Goal: Task Accomplishment & Management: Complete application form

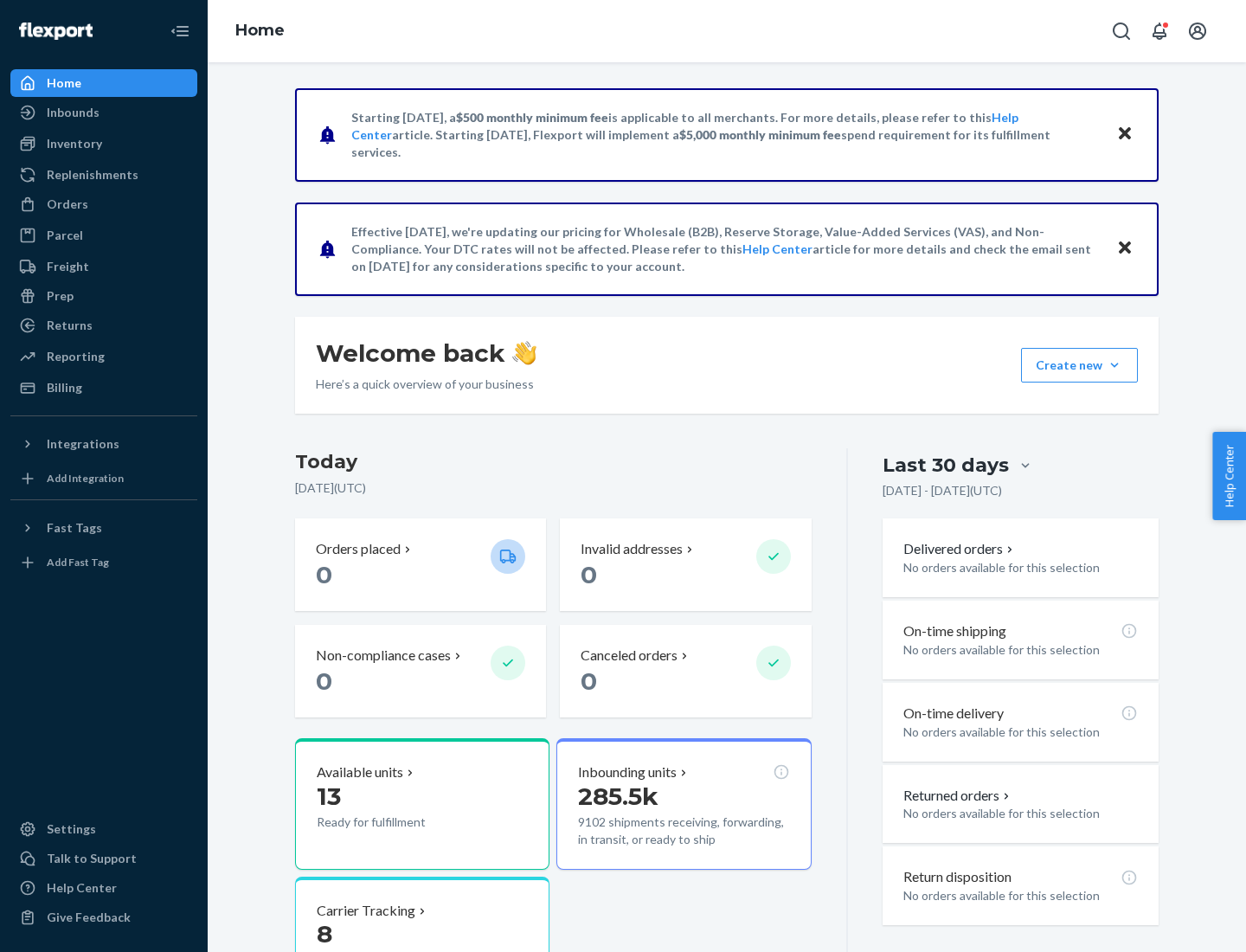
click at [1114, 365] on button "Create new Create new inbound Create new order Create new product" at bounding box center [1080, 365] width 117 height 34
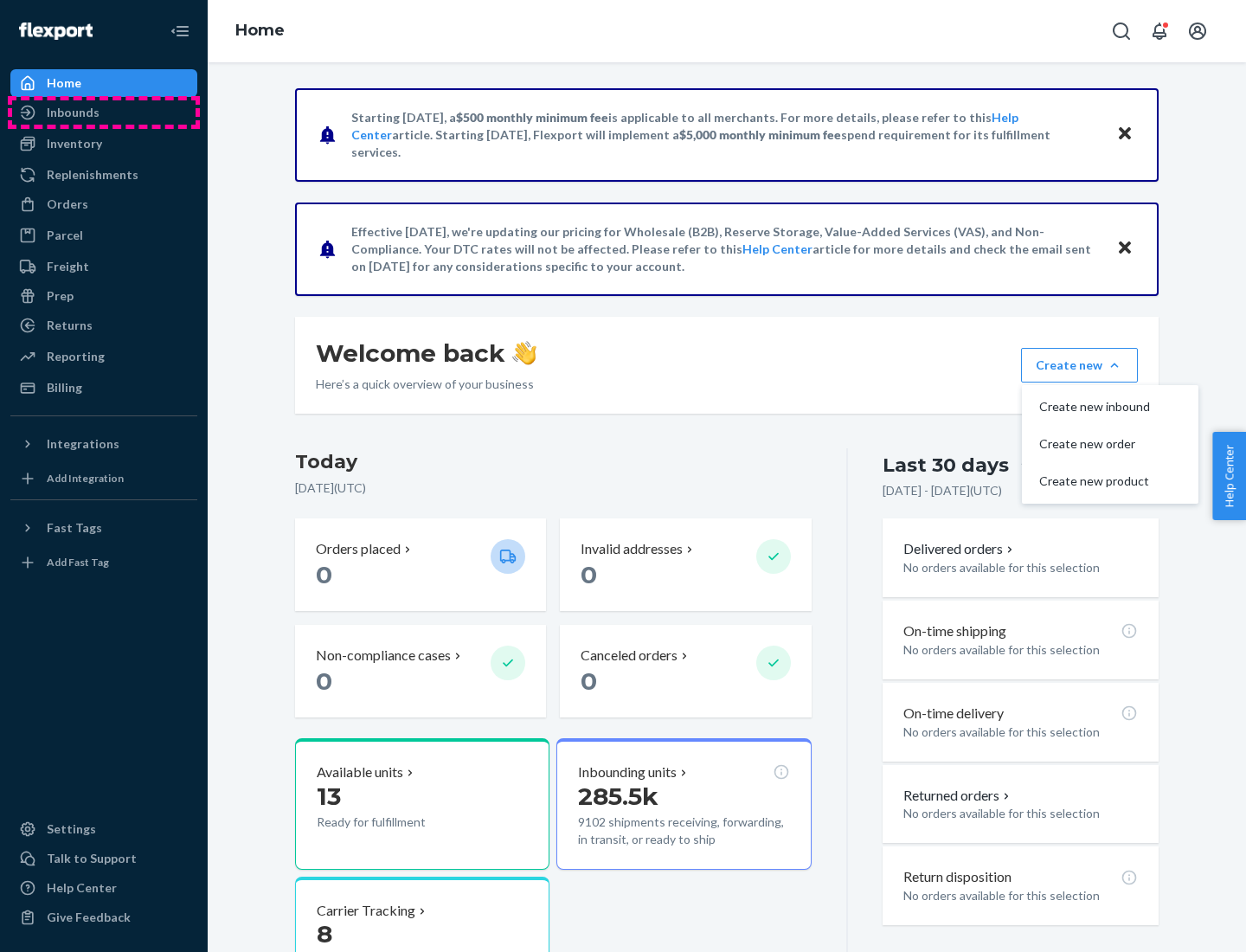
click at [104, 113] on div "Inbounds" at bounding box center [104, 112] width 184 height 24
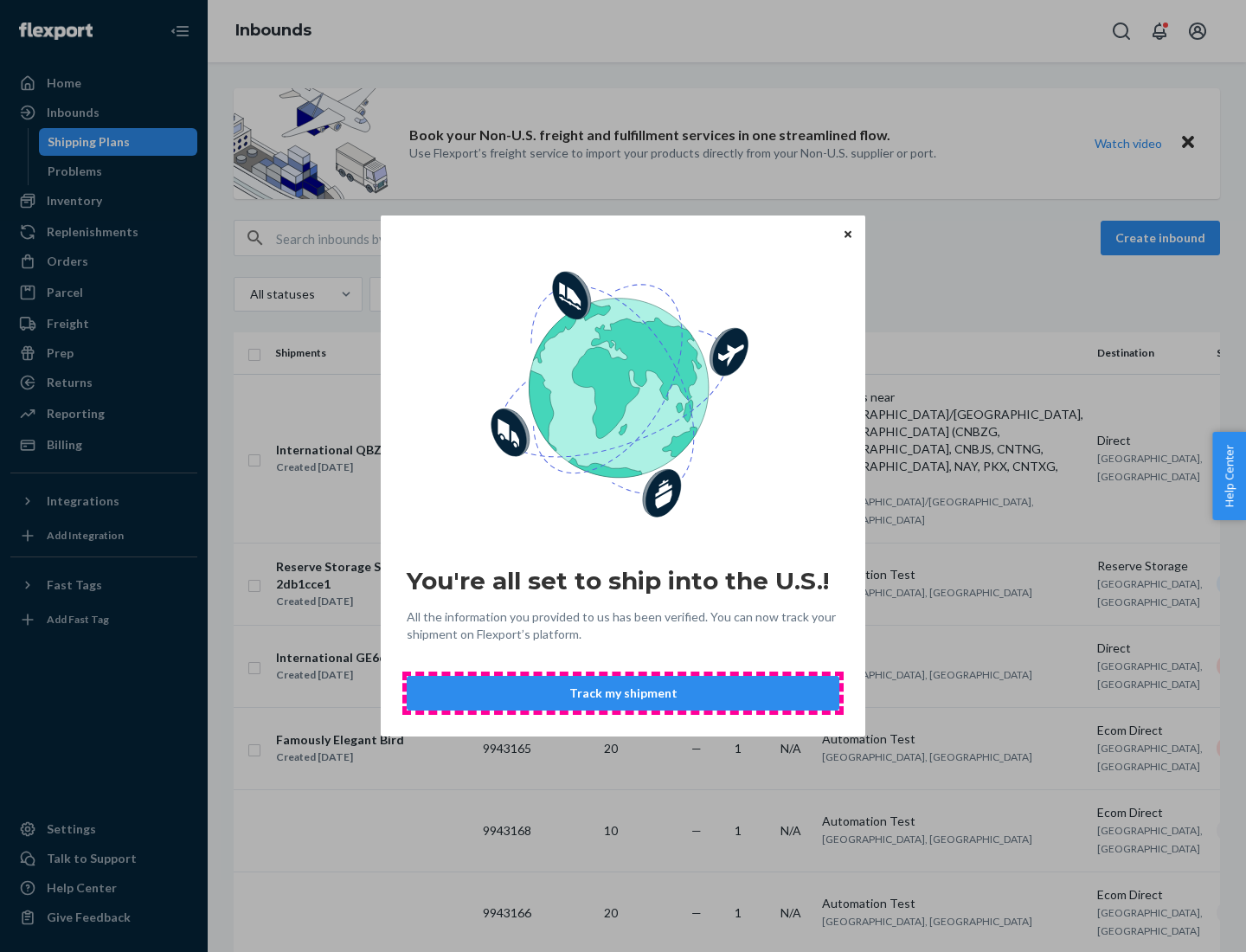
click at [623, 693] on button "Track my shipment" at bounding box center [623, 693] width 433 height 34
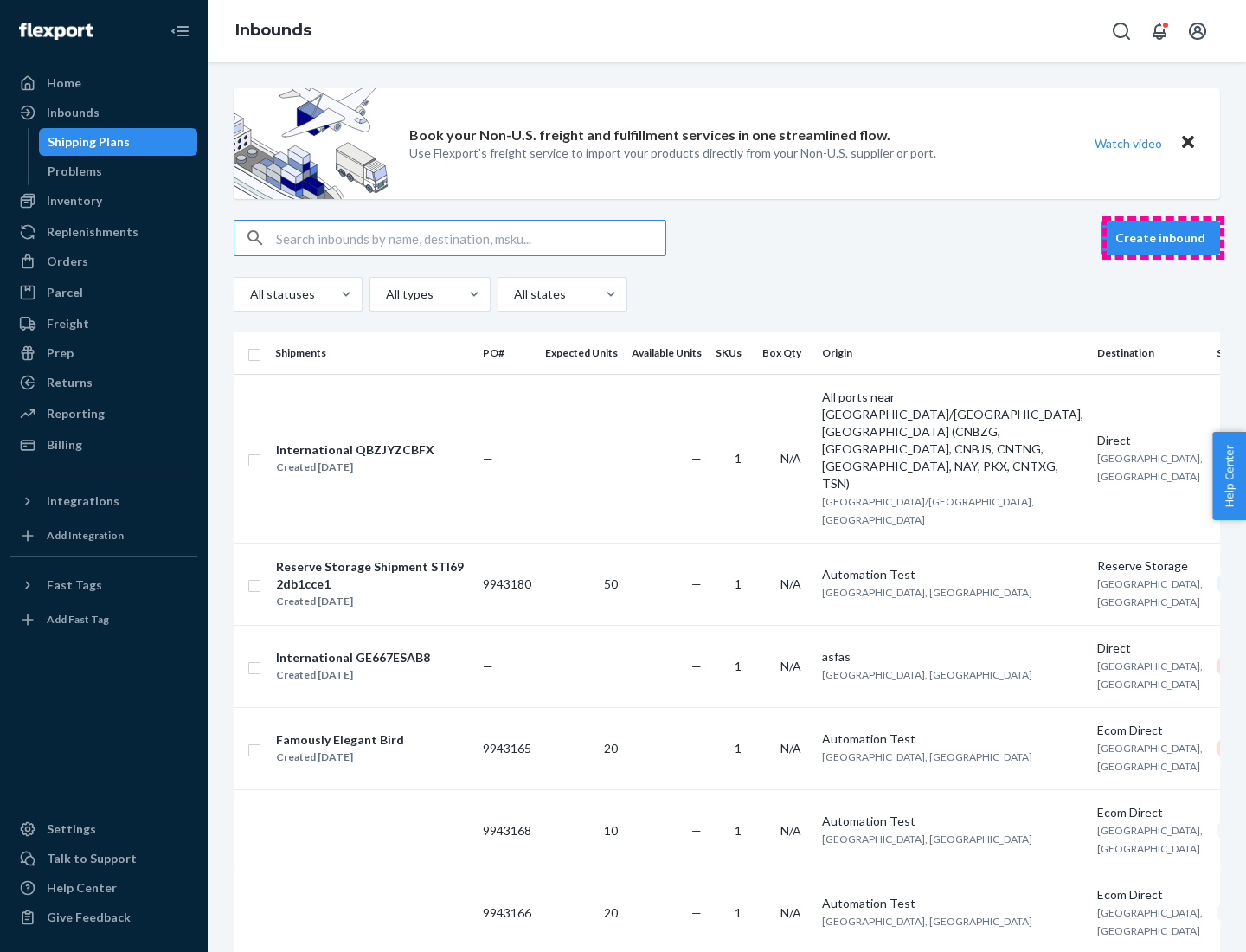
click at [1163, 238] on button "Create inbound" at bounding box center [1160, 238] width 119 height 34
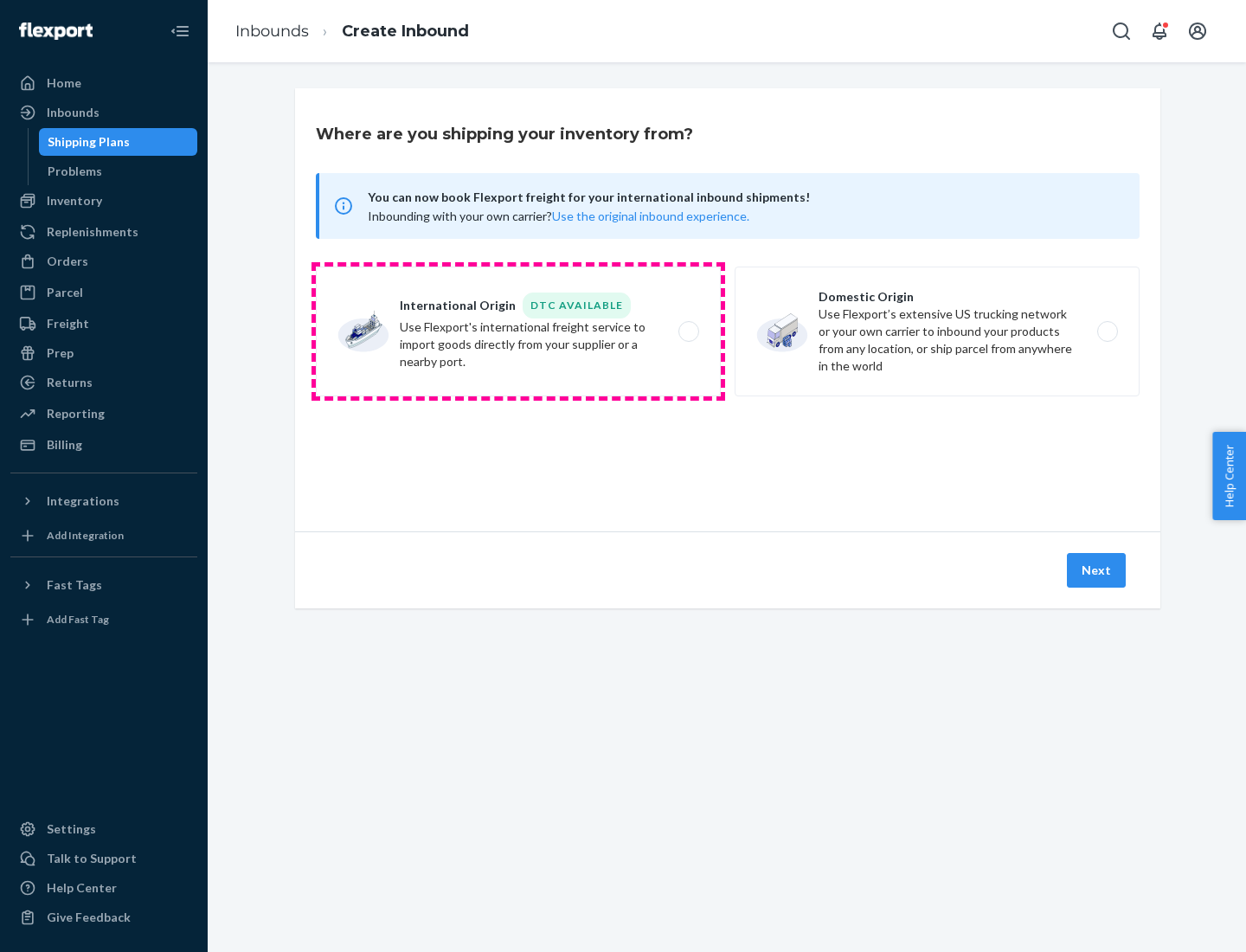
click at [518, 332] on label "International Origin DTC Available Use Flexport's international freight service…" at bounding box center [518, 332] width 405 height 130
click at [688, 332] on input "International Origin DTC Available Use Flexport's international freight service…" at bounding box center [693, 332] width 11 height 11
radio input "true"
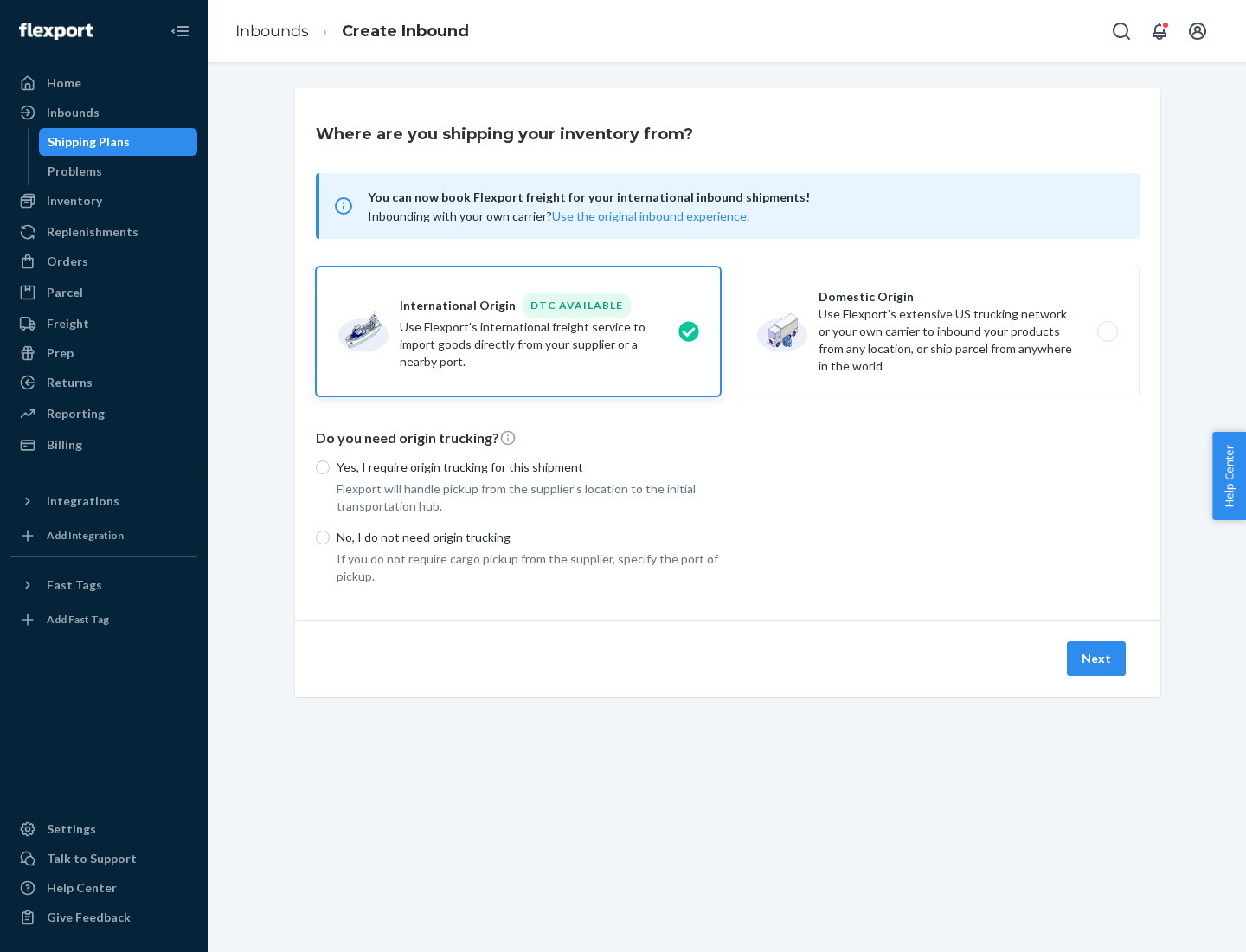
click at [529, 536] on p "No, I do not need origin trucking" at bounding box center [528, 537] width 384 height 17
click at [330, 536] on input "No, I do not need origin trucking" at bounding box center [322, 536] width 14 height 14
radio input "true"
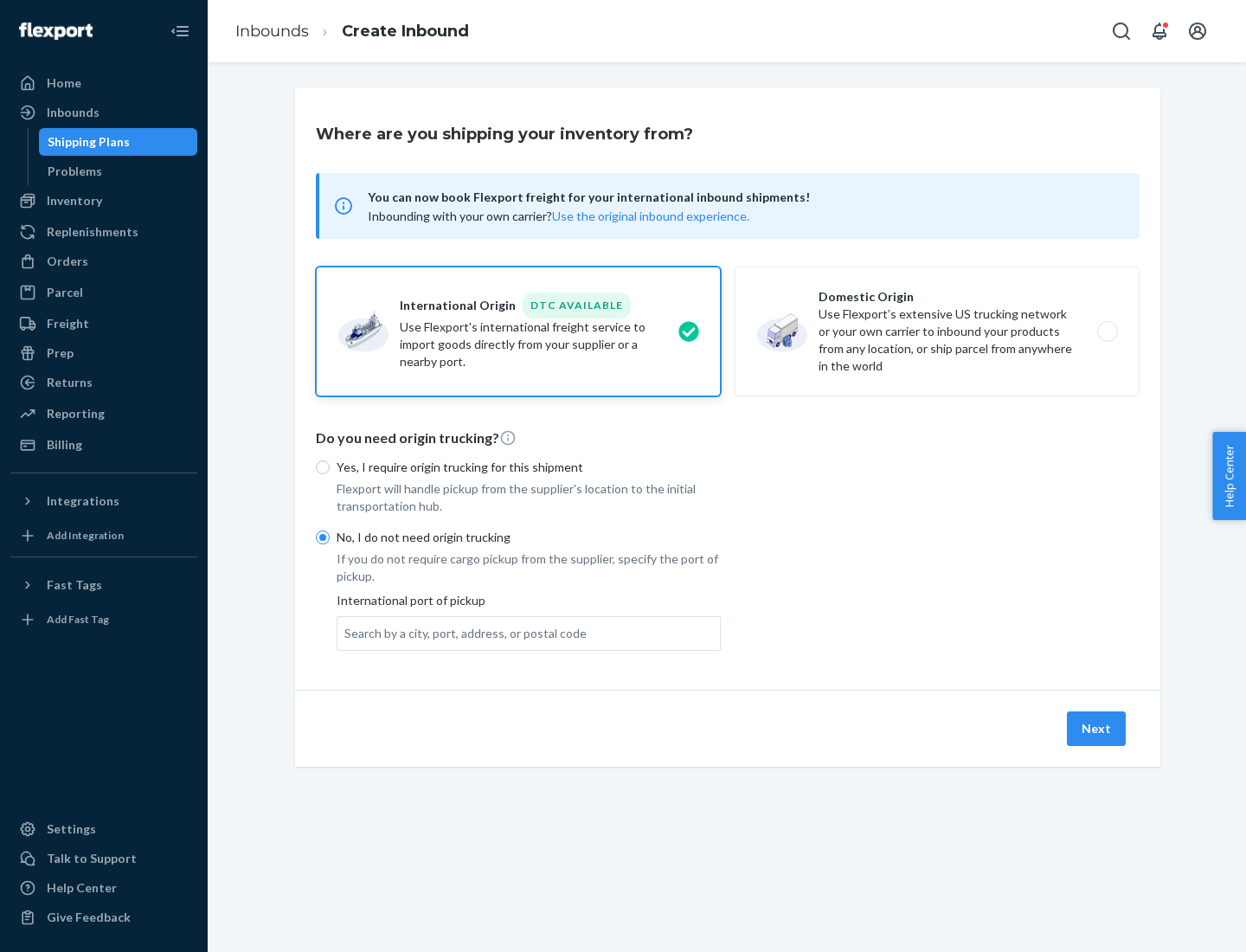
click at [462, 633] on div "Search by a city, port, address, or postal code" at bounding box center [465, 633] width 243 height 17
click at [346, 633] on input "Search by a city, port, address, or postal code" at bounding box center [345, 633] width 2 height 17
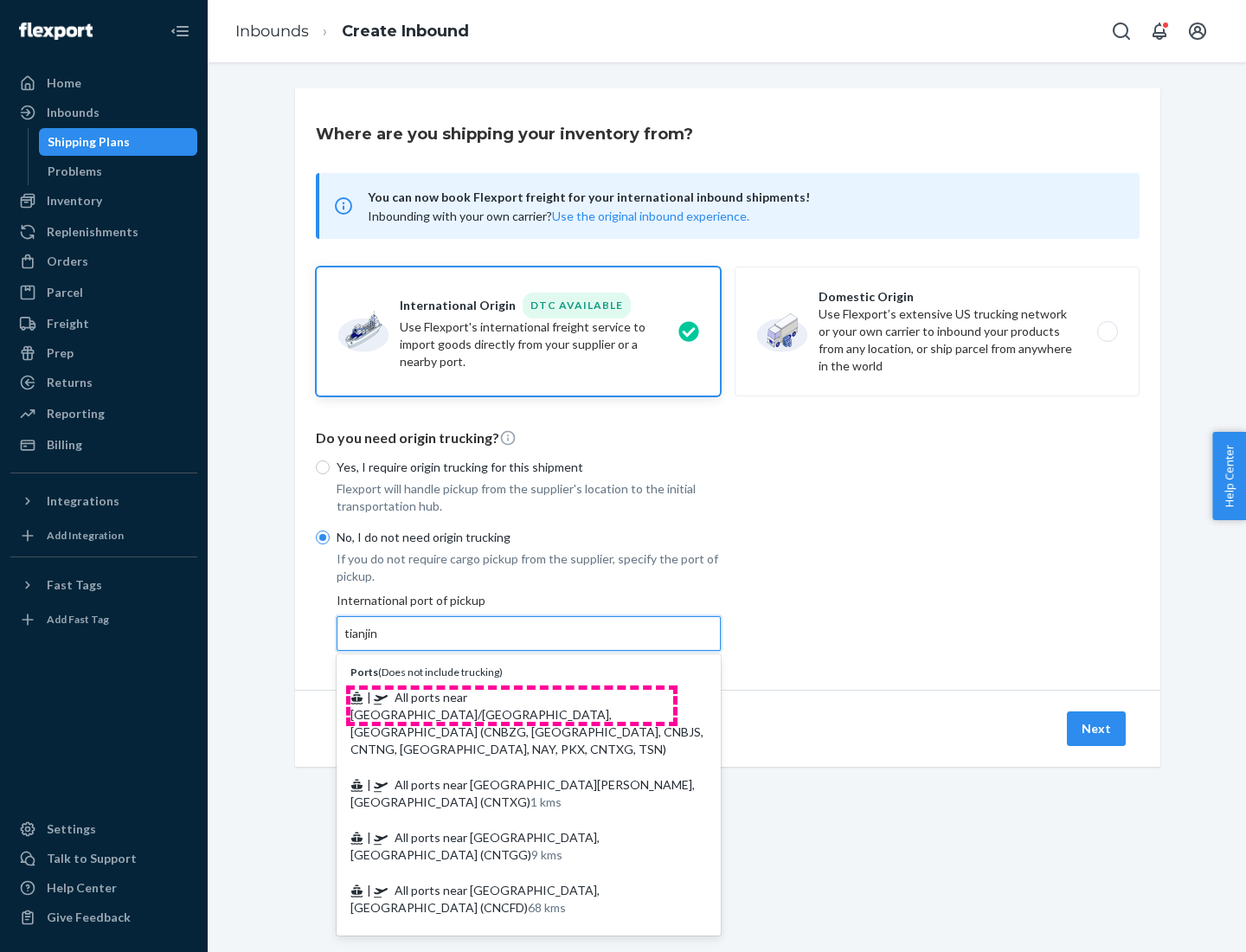
click at [511, 697] on span "| All ports near [GEOGRAPHIC_DATA]/[GEOGRAPHIC_DATA], [GEOGRAPHIC_DATA] (CNBZG,…" at bounding box center [527, 723] width 353 height 67
click at [380, 642] on input "tianjin" at bounding box center [362, 633] width 35 height 17
type input "All ports near [GEOGRAPHIC_DATA]/[GEOGRAPHIC_DATA], [GEOGRAPHIC_DATA] (CNBZG, […"
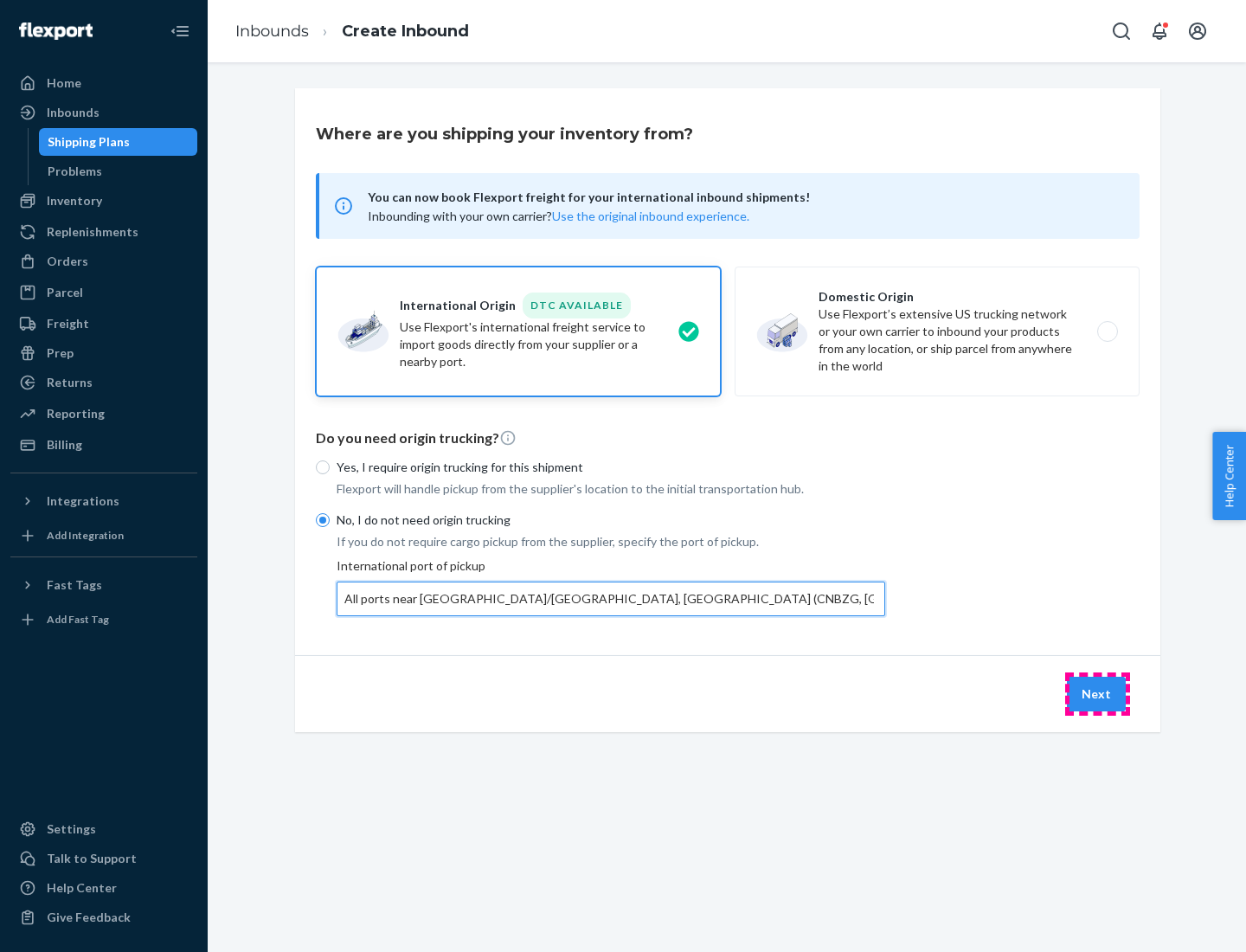
click at [1097, 693] on button "Next" at bounding box center [1096, 694] width 59 height 34
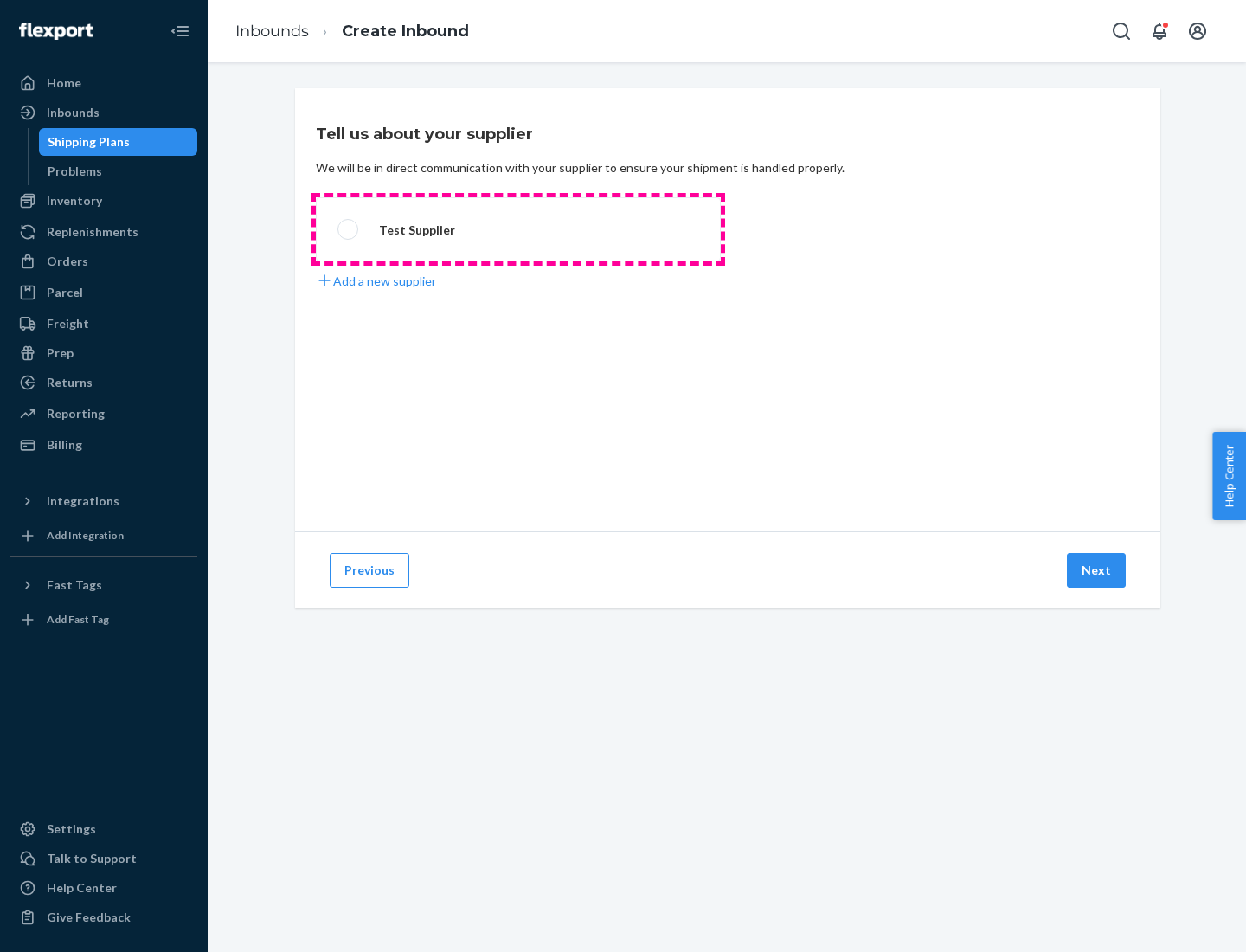
click at [518, 229] on label "Test Supplier" at bounding box center [518, 229] width 405 height 64
click at [349, 229] on input "Test Supplier" at bounding box center [343, 230] width 11 height 11
radio input "true"
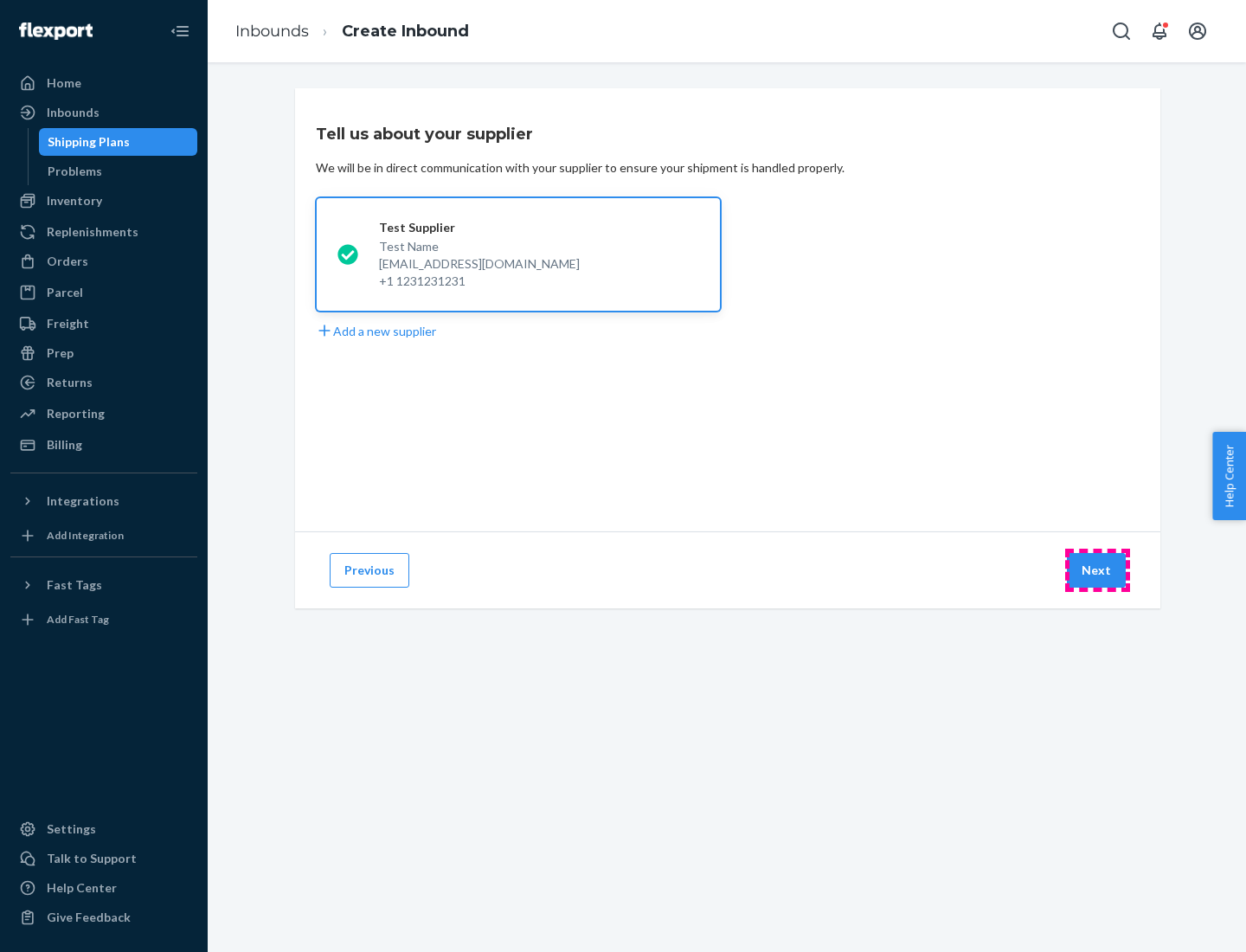
click at [1097, 571] on button "Next" at bounding box center [1096, 570] width 59 height 34
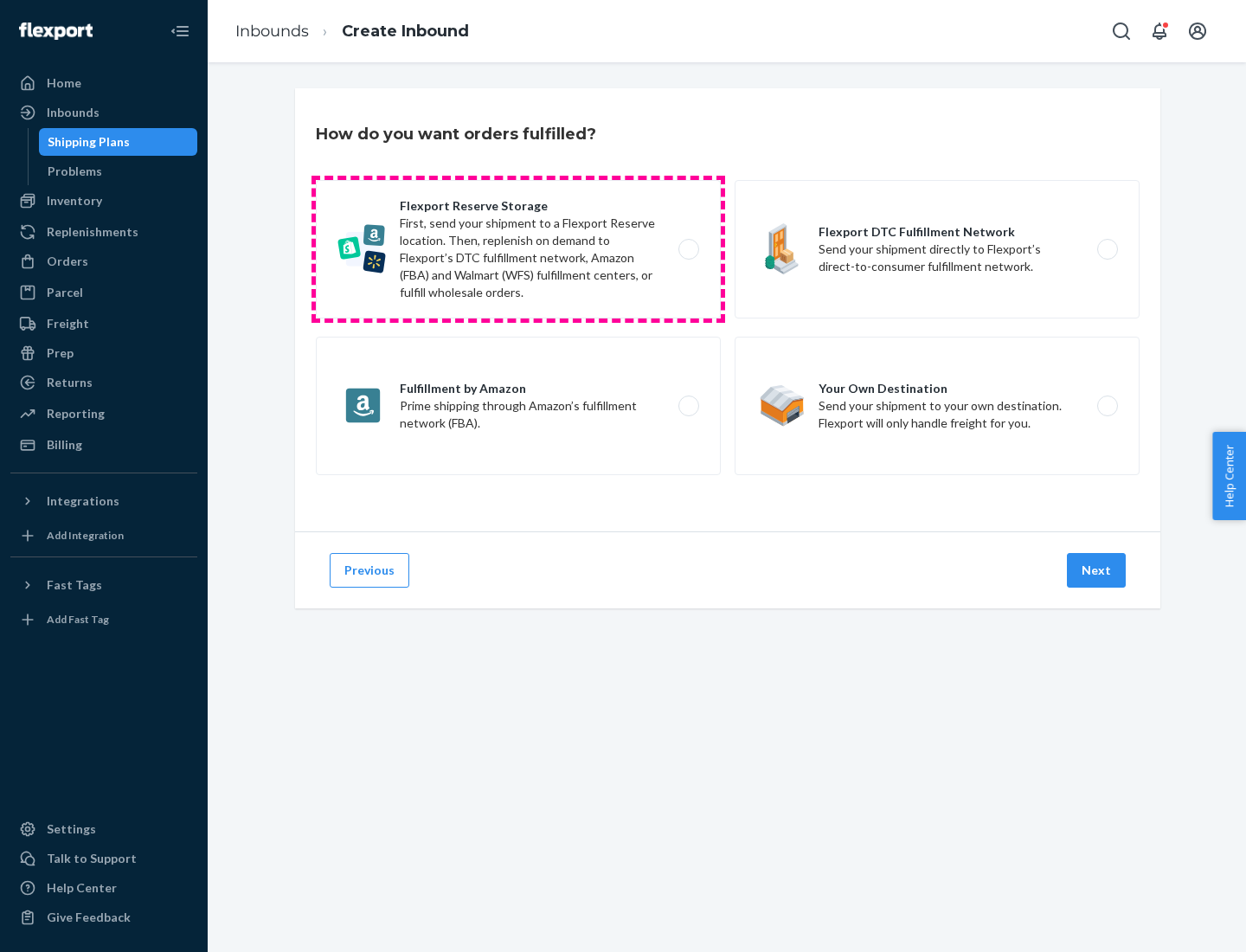
click at [518, 249] on label "Flexport Reserve Storage First, send your shipment to a Flexport Reserve locati…" at bounding box center [518, 250] width 405 height 139
click at [688, 249] on input "Flexport Reserve Storage First, send your shipment to a Flexport Reserve locati…" at bounding box center [693, 250] width 11 height 11
radio input "true"
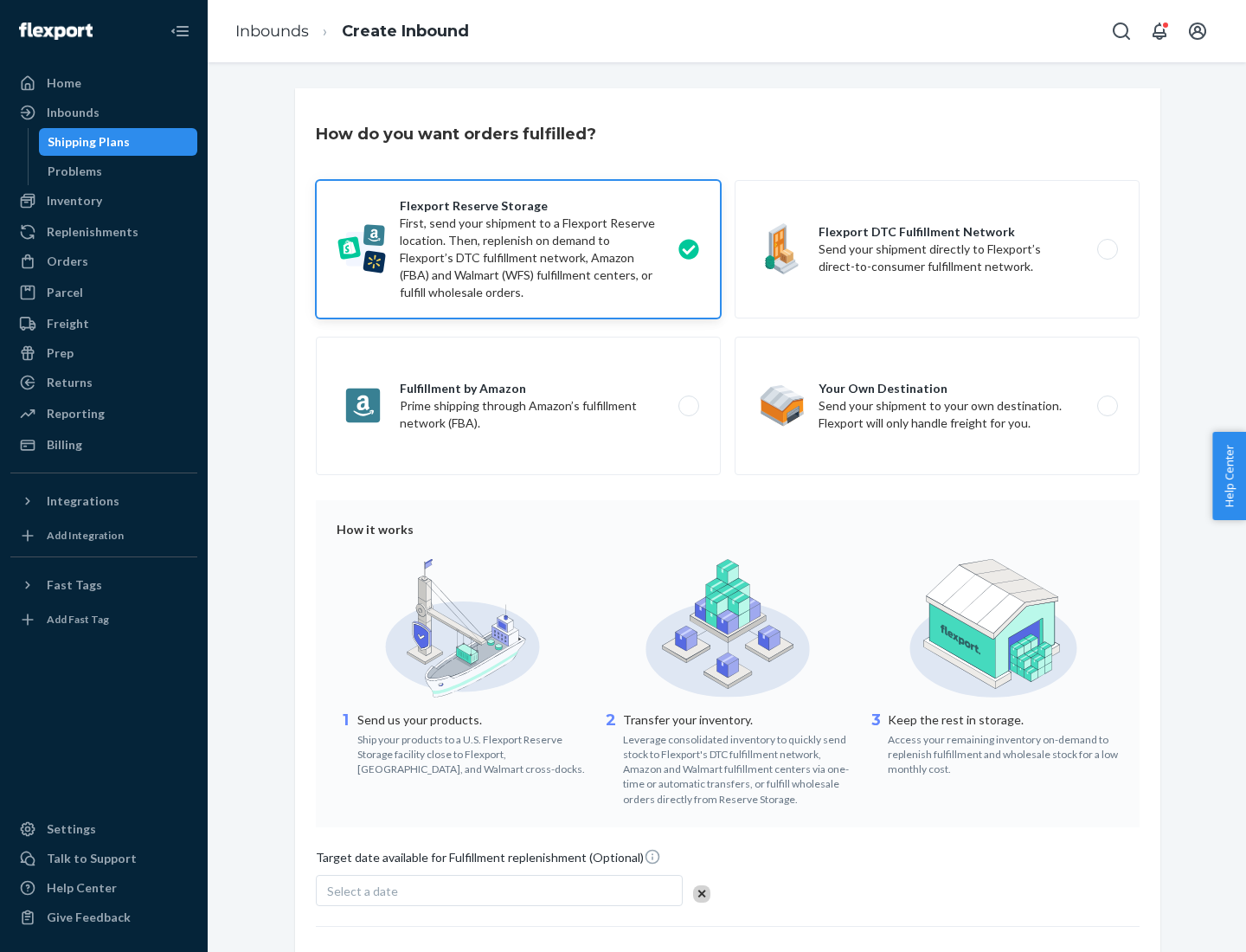
scroll to position [142, 0]
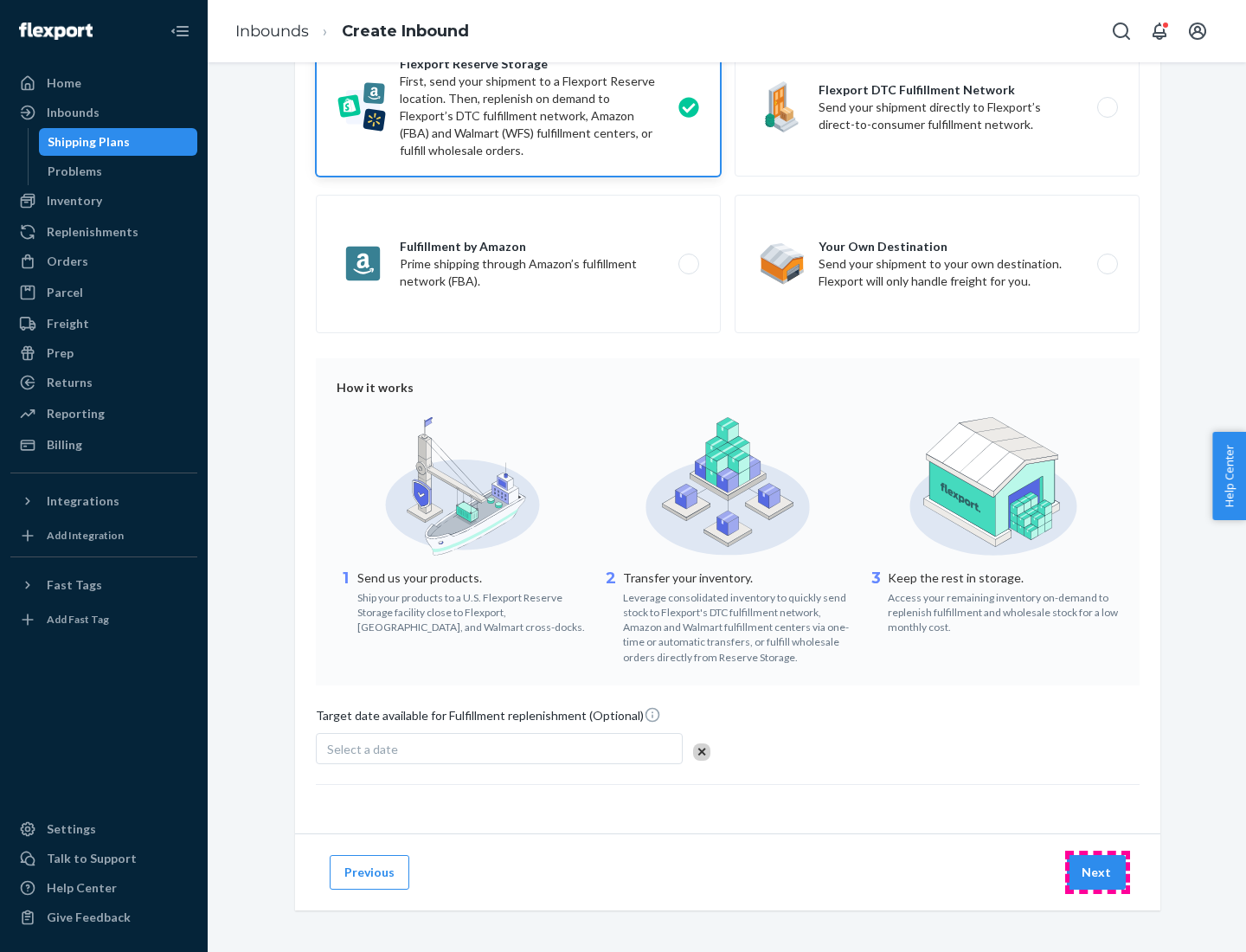
click at [1097, 872] on button "Next" at bounding box center [1096, 872] width 59 height 34
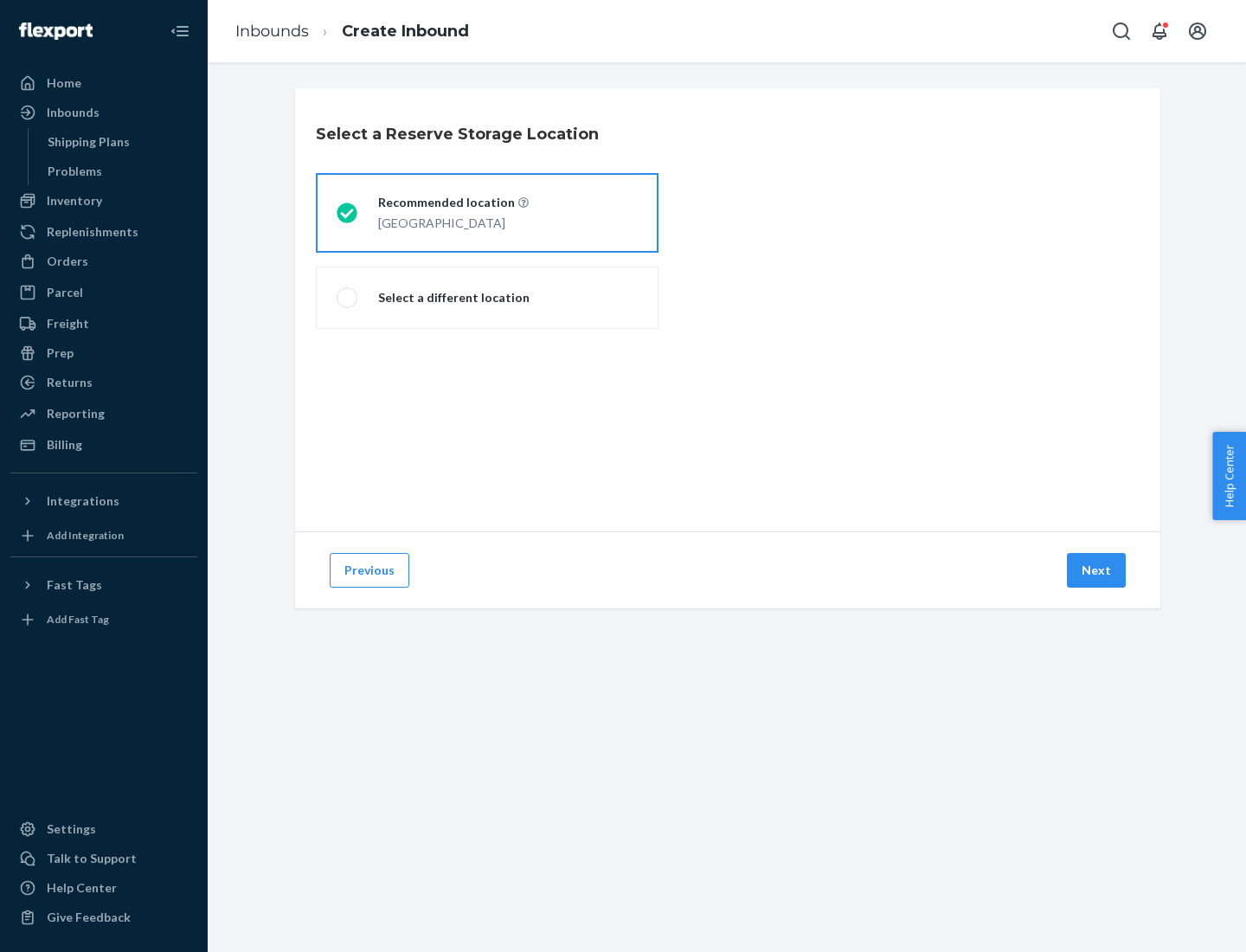
click at [487, 213] on div "[GEOGRAPHIC_DATA]" at bounding box center [453, 221] width 151 height 21
click at [348, 213] on input "Recommended location [GEOGRAPHIC_DATA]" at bounding box center [342, 213] width 11 height 11
click at [1097, 571] on button "Next" at bounding box center [1096, 570] width 59 height 34
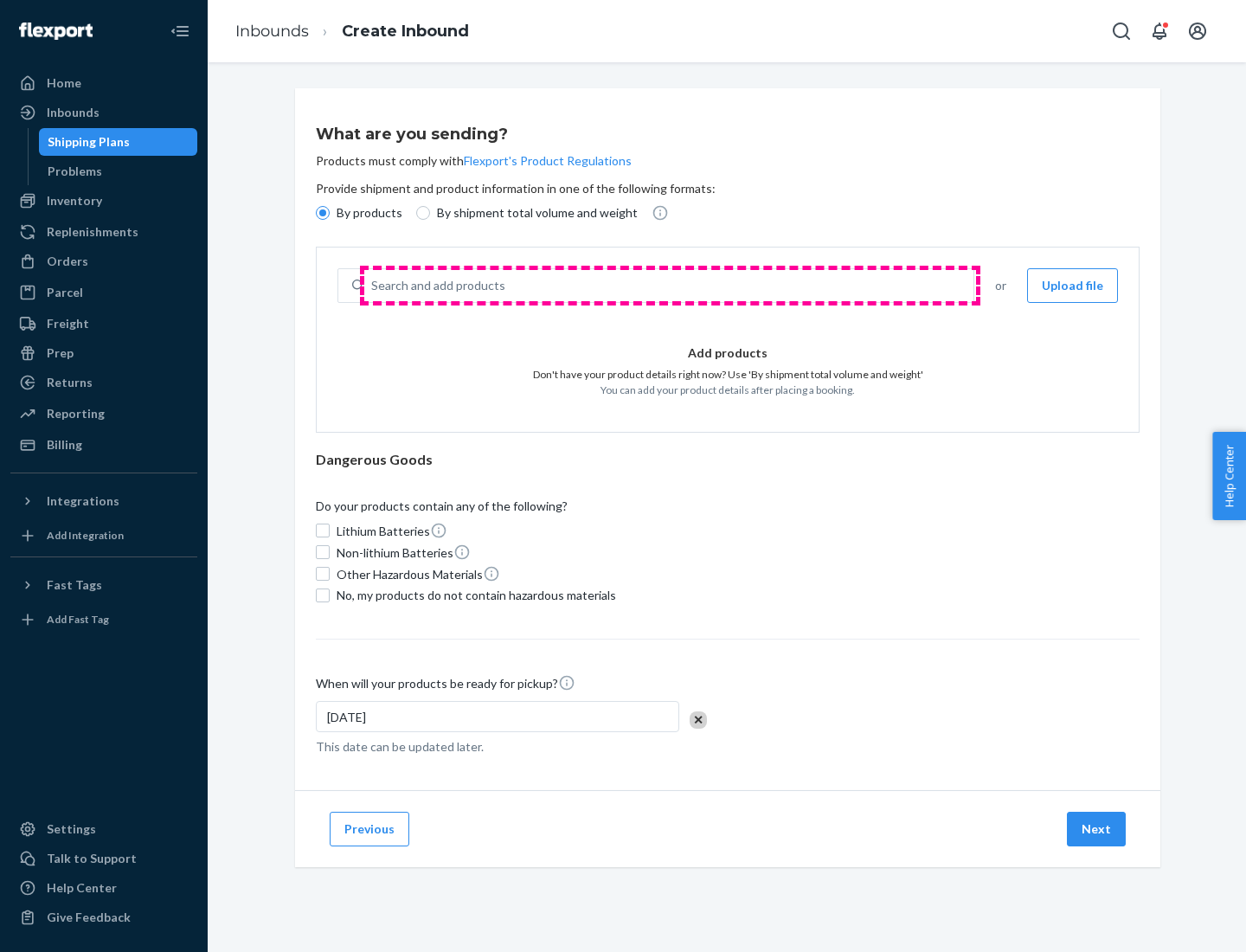
click at [670, 286] on div "Search and add products" at bounding box center [669, 286] width 609 height 32
click at [373, 286] on input "Search and add products" at bounding box center [372, 285] width 2 height 17
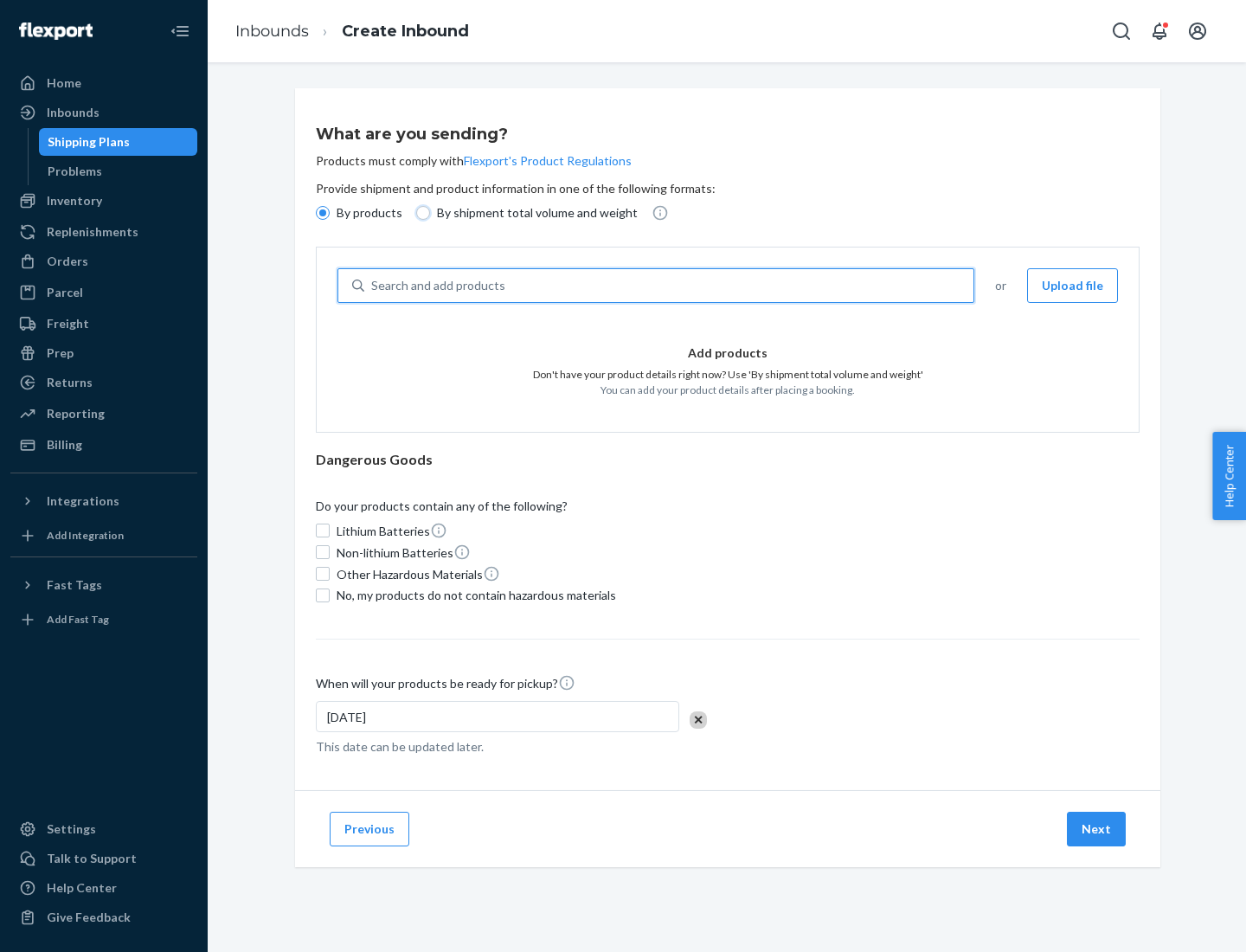
click at [421, 213] on input "By shipment total volume and weight" at bounding box center [423, 212] width 14 height 14
radio input "true"
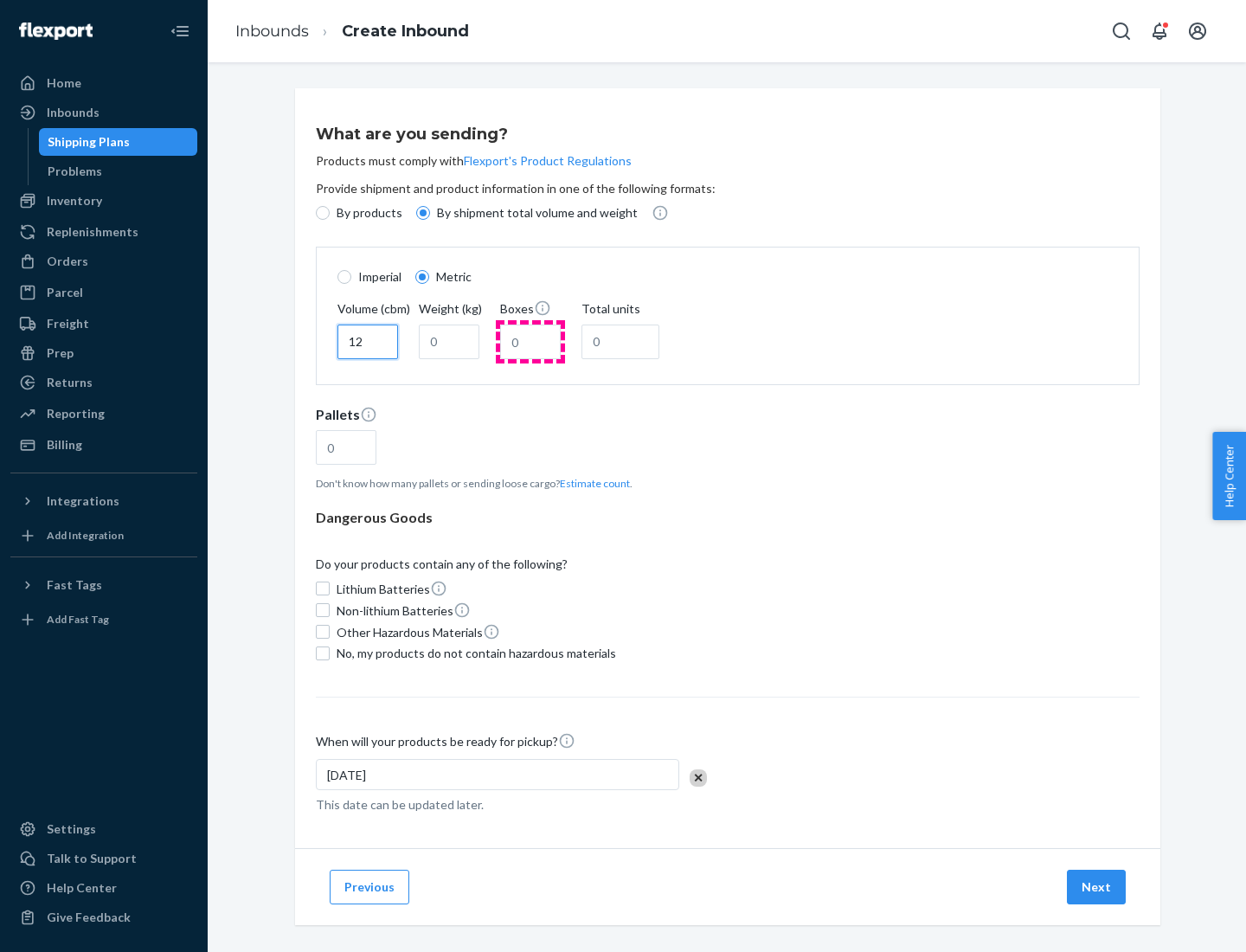
type input "12"
type input "22"
type input "222"
type input "121"
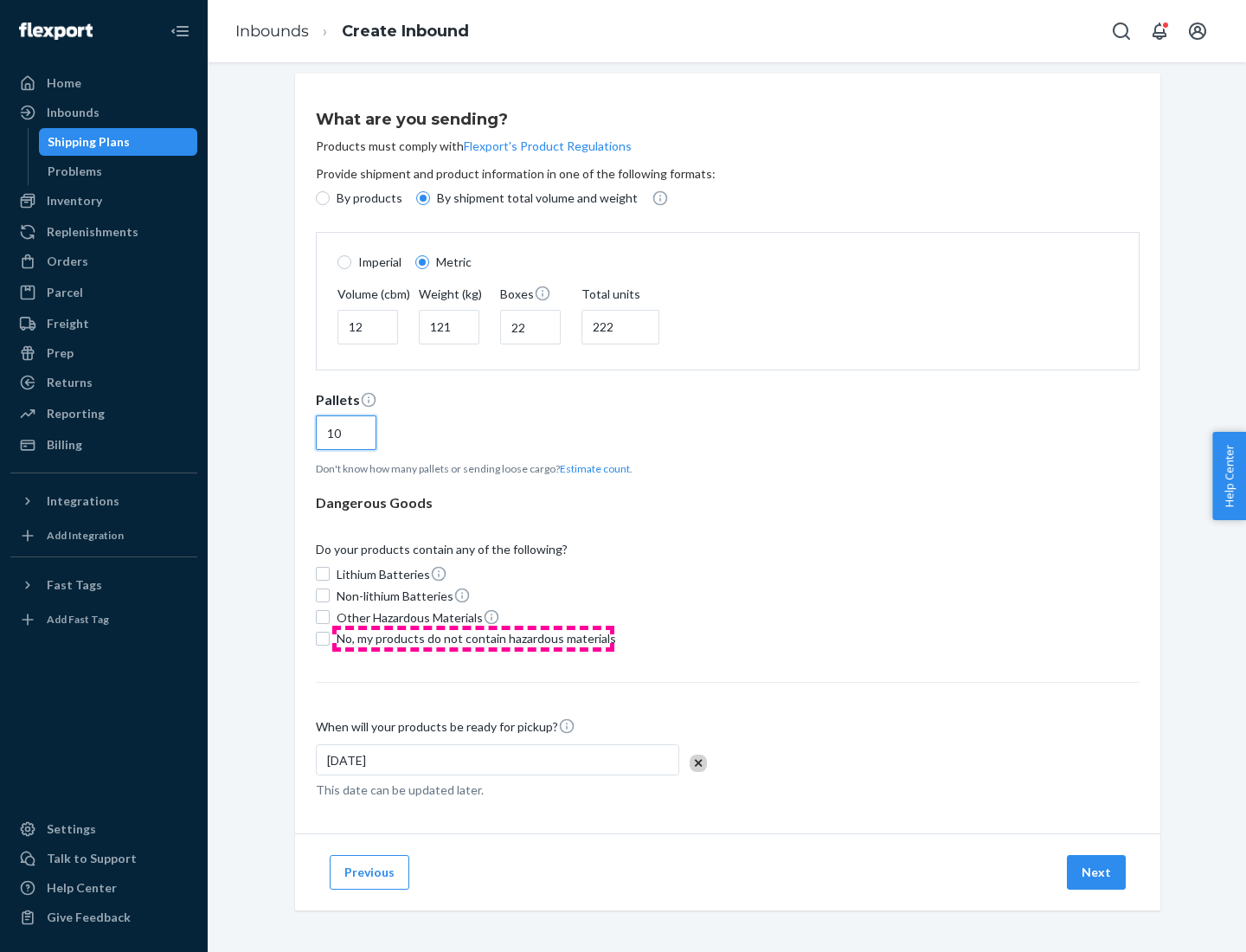
type input "10"
click at [473, 637] on span "No, my products do not contain hazardous materials" at bounding box center [476, 638] width 279 height 17
click at [330, 637] on input "No, my products do not contain hazardous materials" at bounding box center [322, 638] width 14 height 14
checkbox input "true"
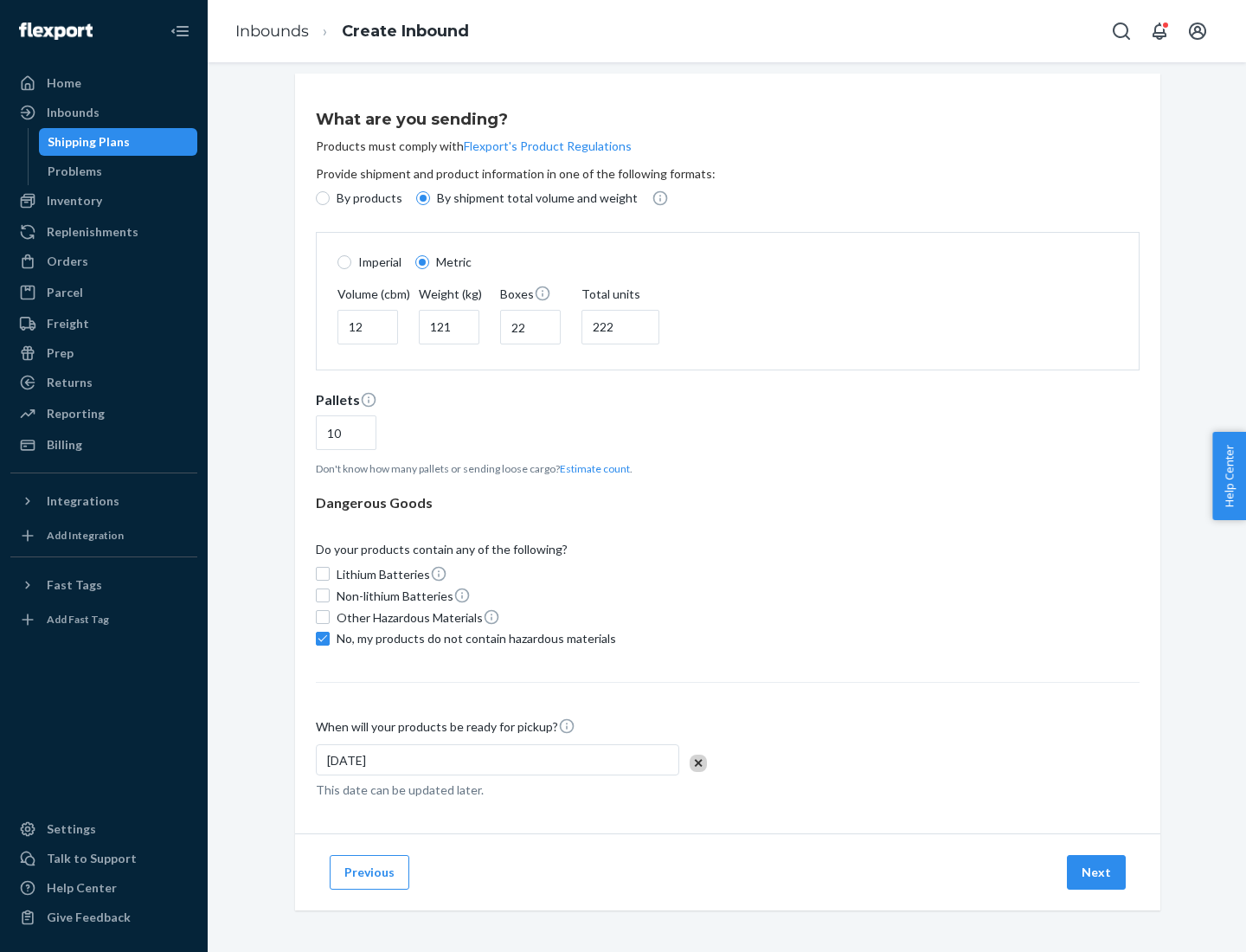
click at [1097, 872] on button "Next" at bounding box center [1096, 872] width 59 height 34
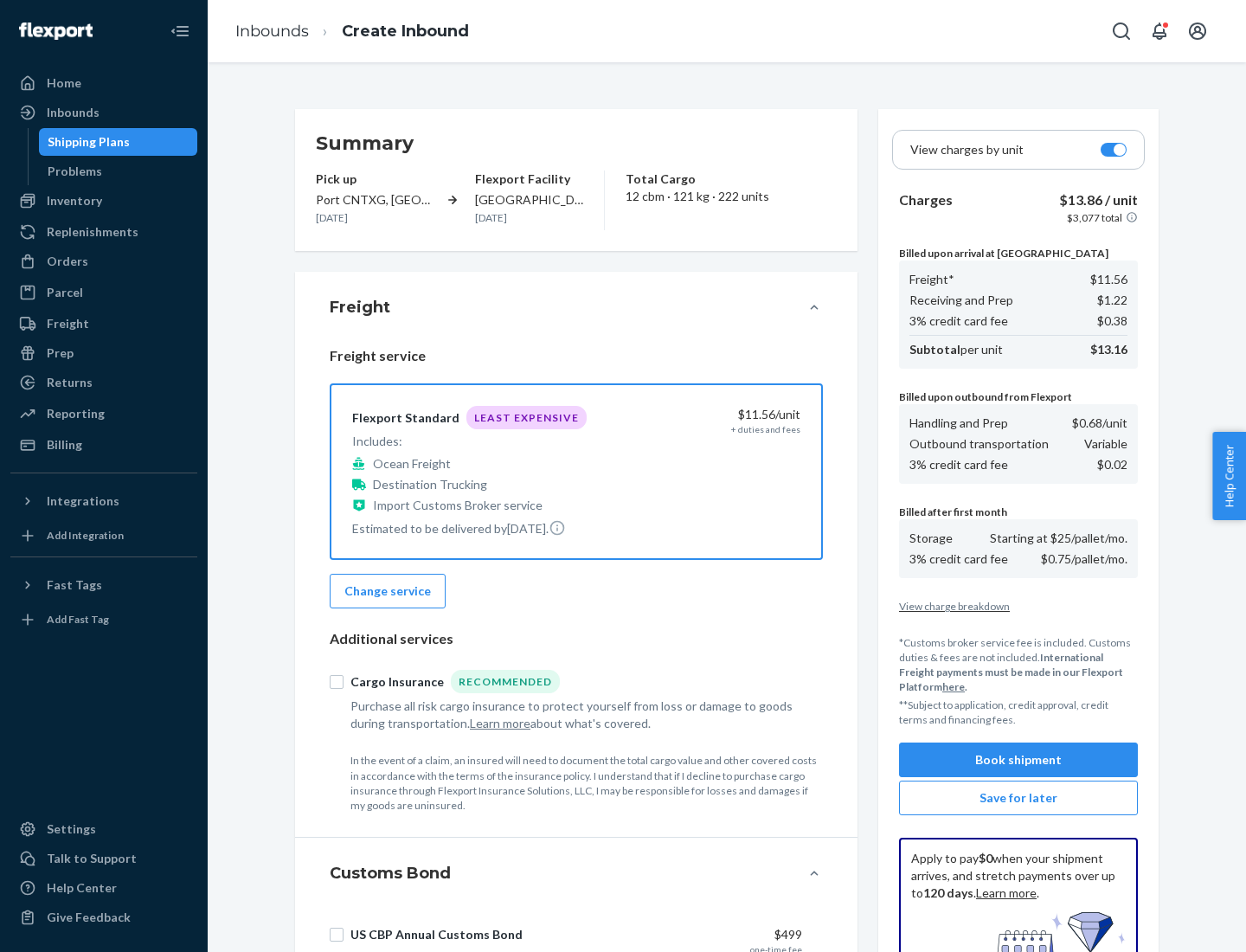
scroll to position [252, 0]
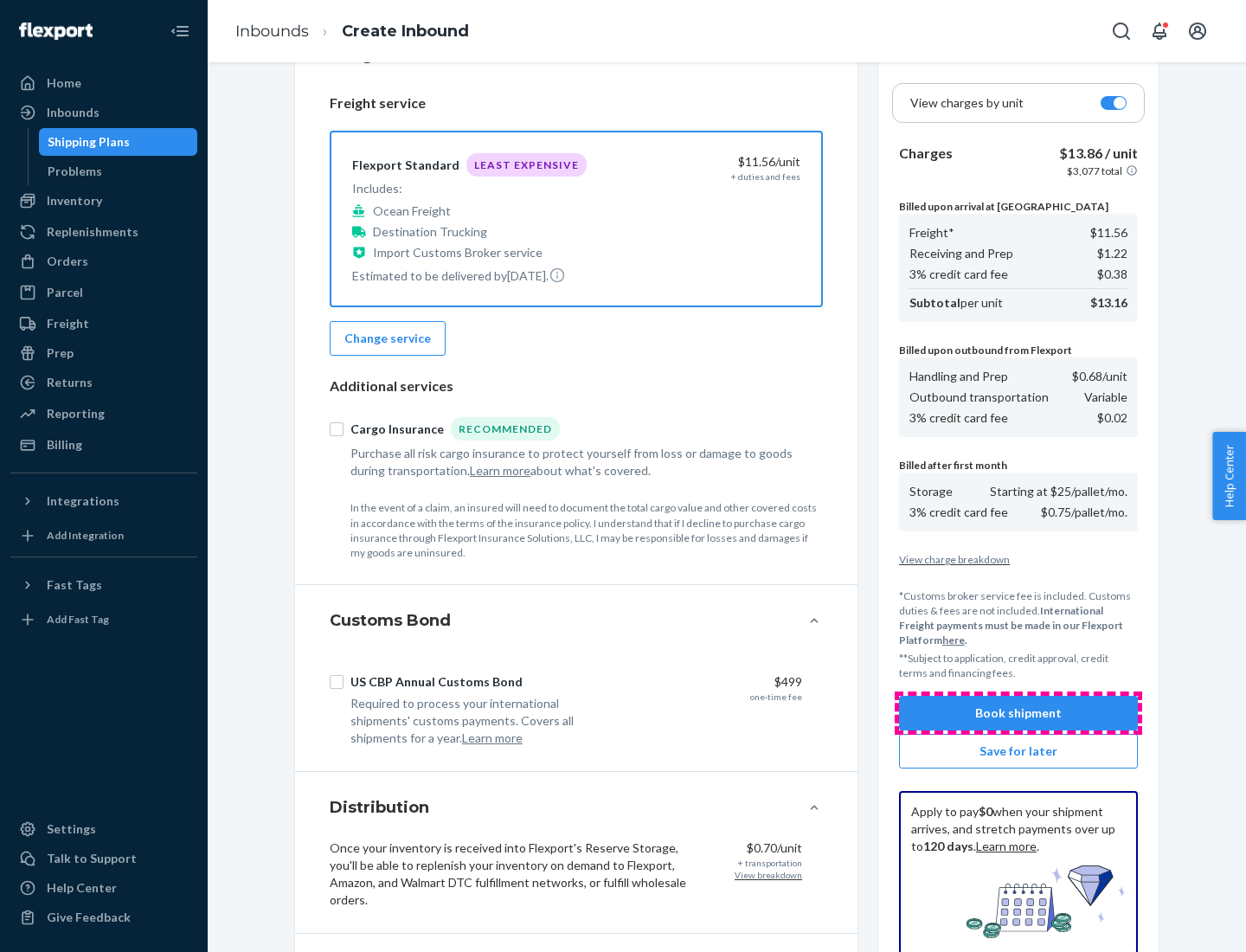
click at [1019, 713] on button "Book shipment" at bounding box center [1018, 713] width 239 height 34
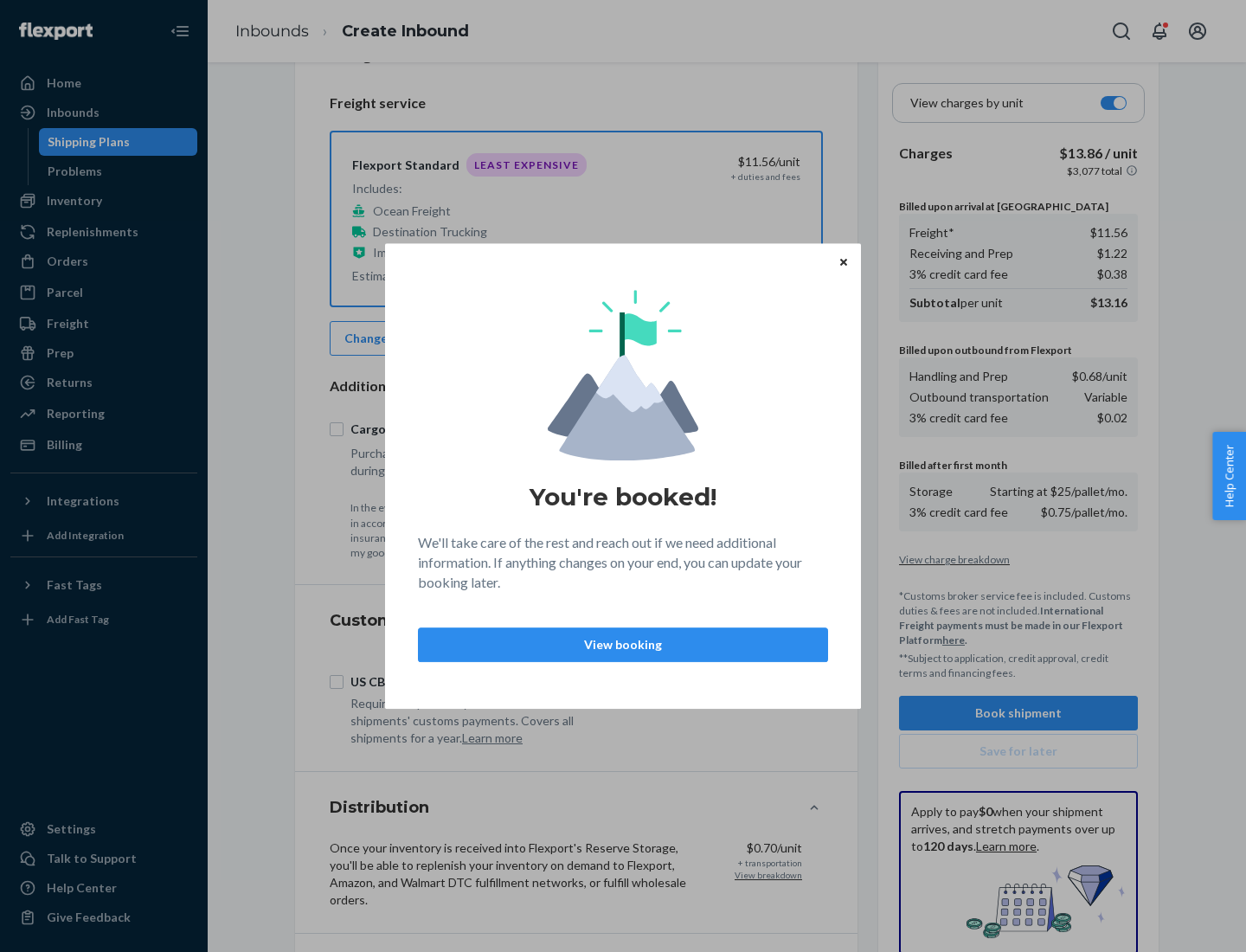
click at [623, 644] on p "View booking" at bounding box center [623, 645] width 380 height 17
